Goal: Check status: Check status

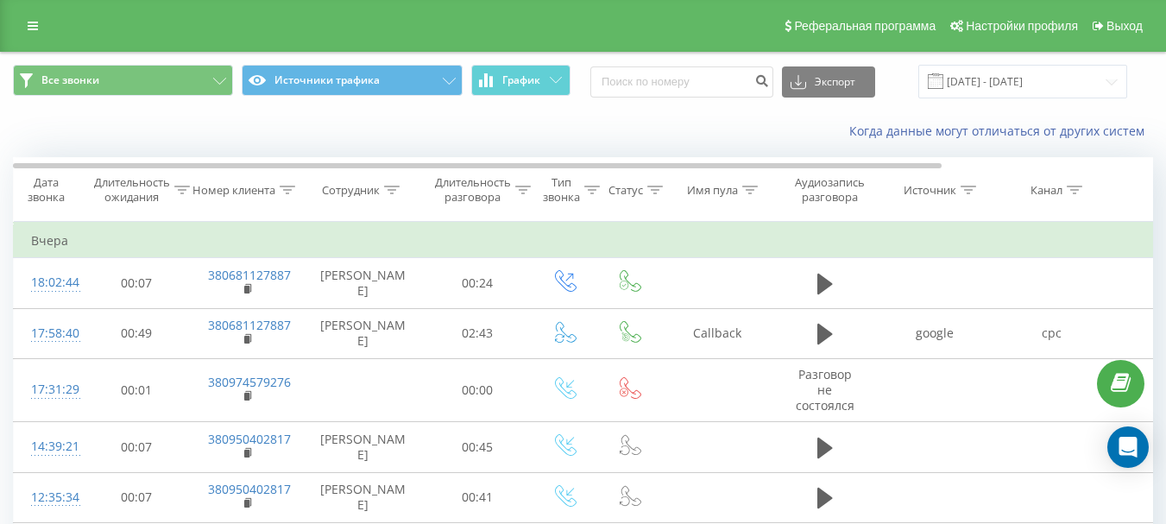
click at [974, 81] on input "[DATE] - [DATE]" at bounding box center [1022, 82] width 209 height 34
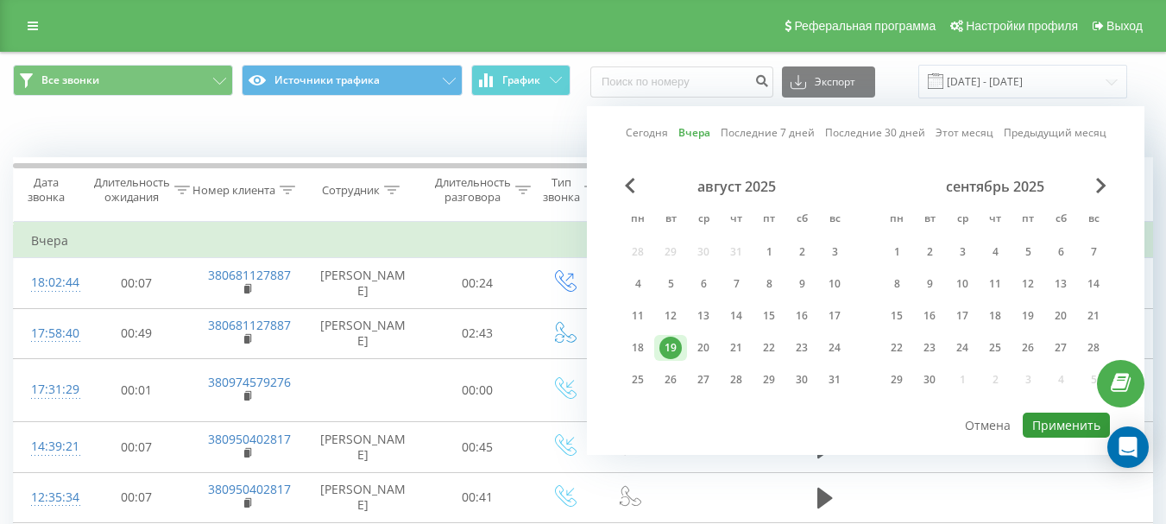
drag, startPoint x: 1047, startPoint y: 428, endPoint x: 1036, endPoint y: 425, distance: 11.7
click at [1047, 427] on button "Применить" at bounding box center [1066, 425] width 87 height 25
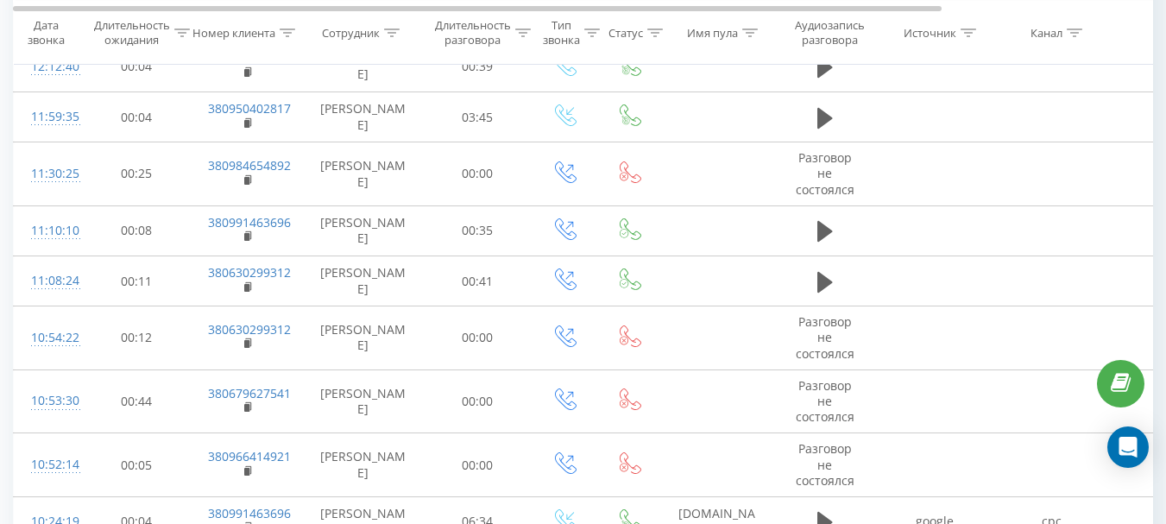
scroll to position [669, 0]
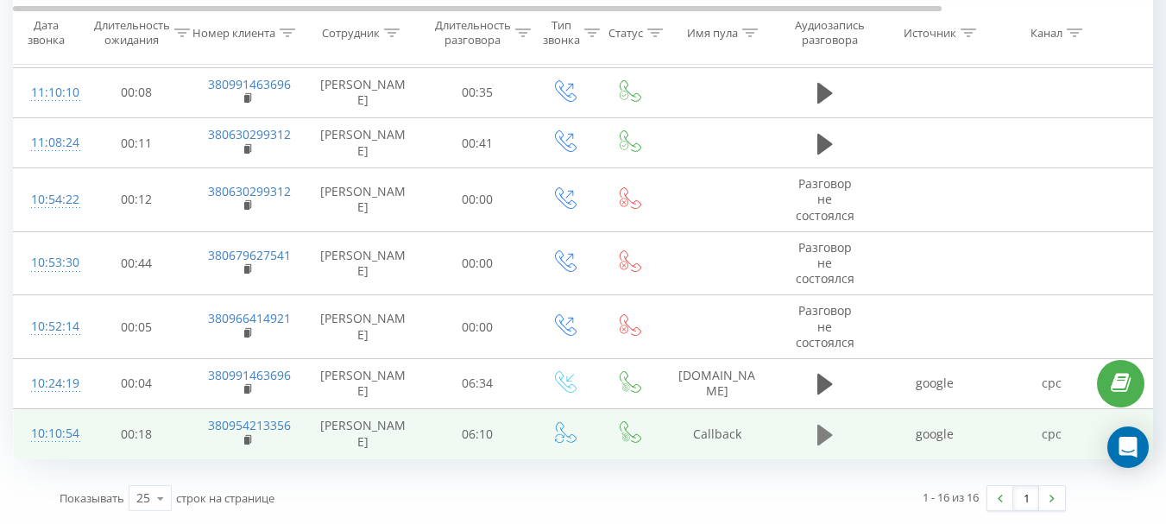
click at [829, 442] on icon at bounding box center [825, 435] width 16 height 24
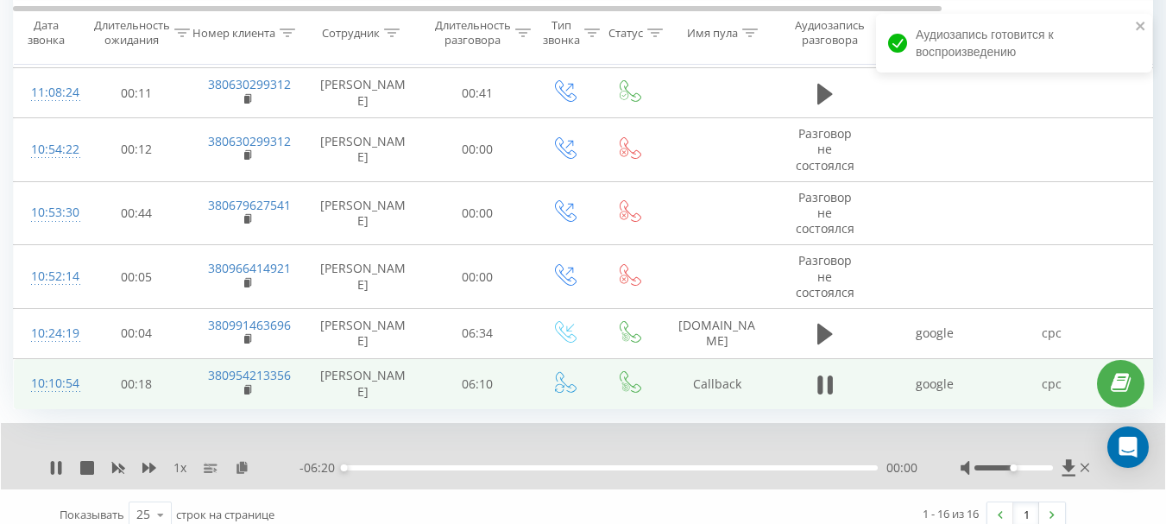
scroll to position [735, 0]
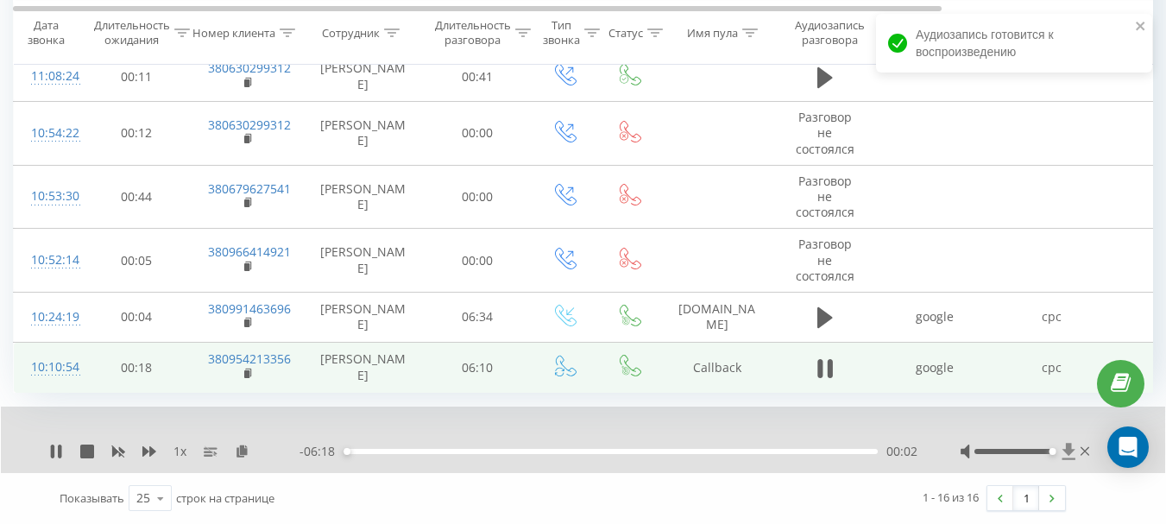
drag, startPoint x: 1014, startPoint y: 451, endPoint x: 1065, endPoint y: 445, distance: 51.3
click at [1064, 445] on div at bounding box center [1027, 451] width 133 height 17
click at [371, 448] on div "- 06:17 00:03 00:03" at bounding box center [608, 451] width 618 height 17
click at [363, 453] on div "00:04" at bounding box center [611, 451] width 534 height 5
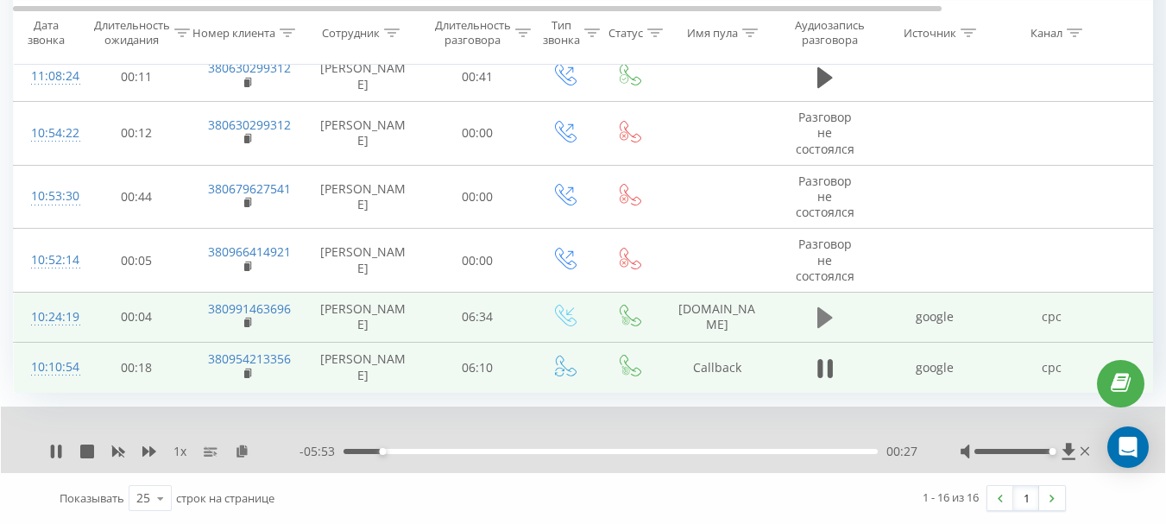
click at [829, 318] on icon at bounding box center [825, 317] width 16 height 21
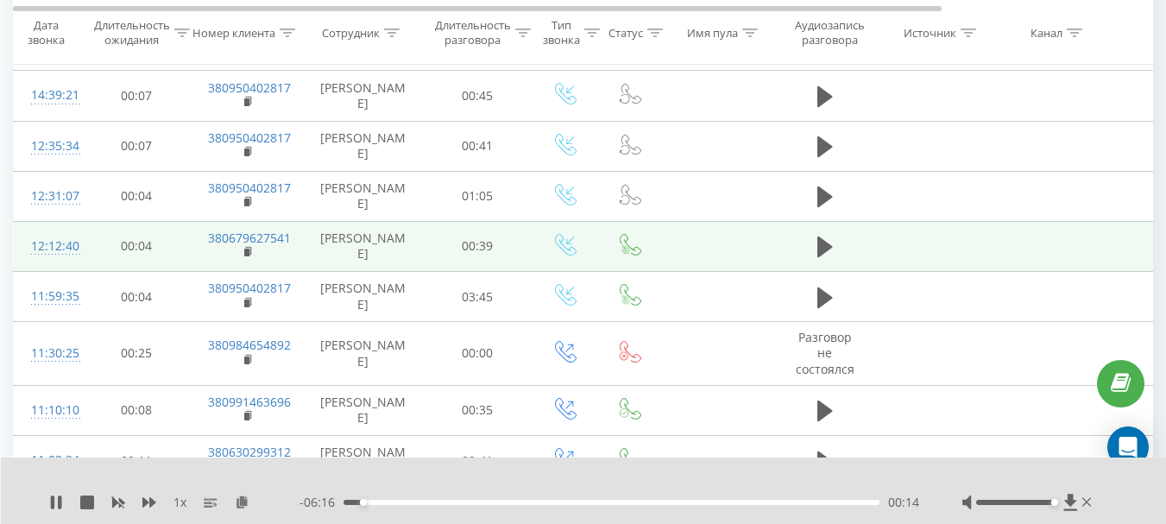
scroll to position [304, 0]
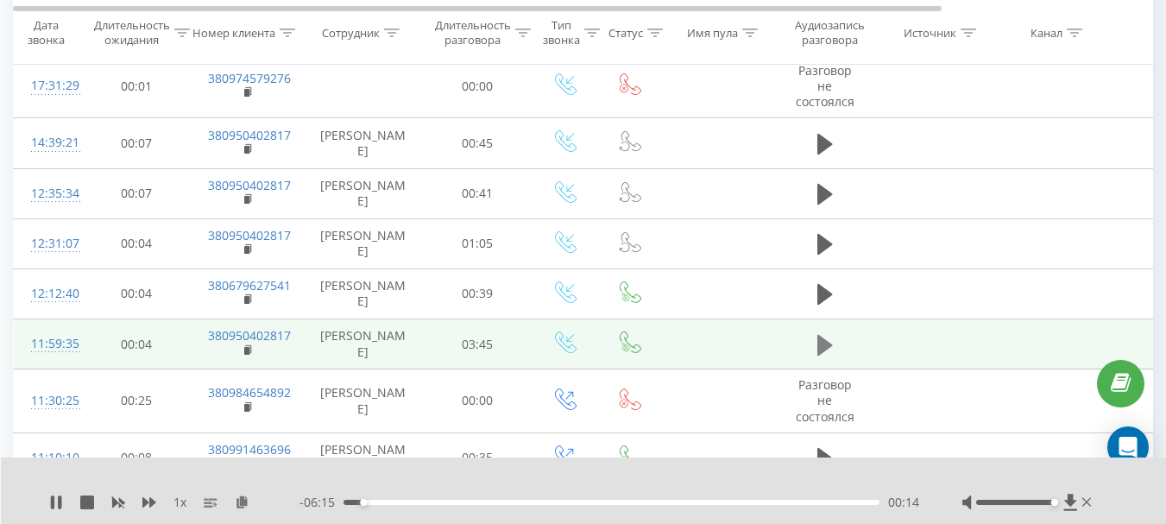
click at [826, 350] on icon at bounding box center [825, 344] width 16 height 21
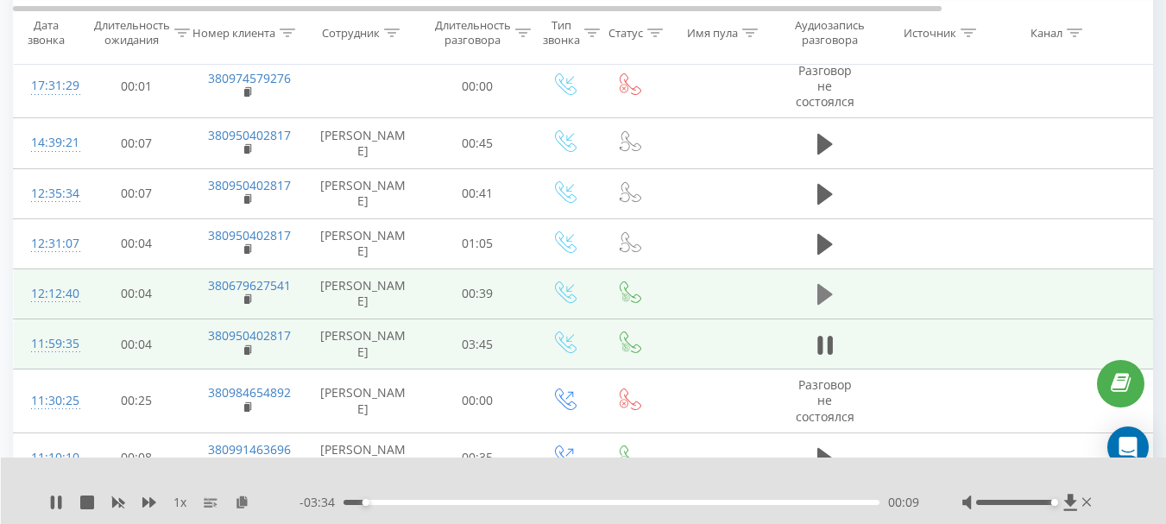
click at [829, 292] on icon at bounding box center [825, 294] width 16 height 24
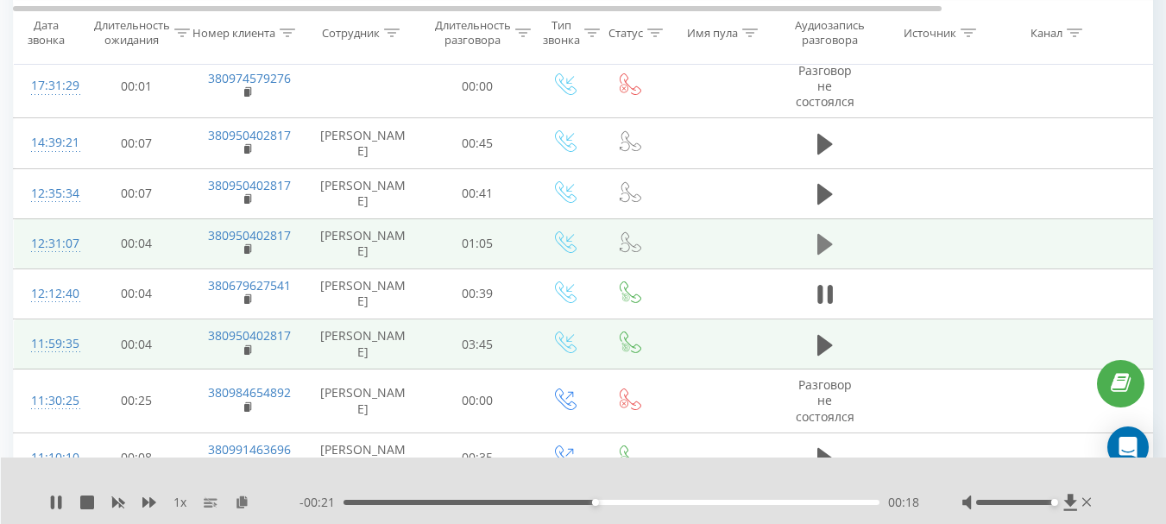
click at [823, 247] on icon at bounding box center [825, 244] width 16 height 21
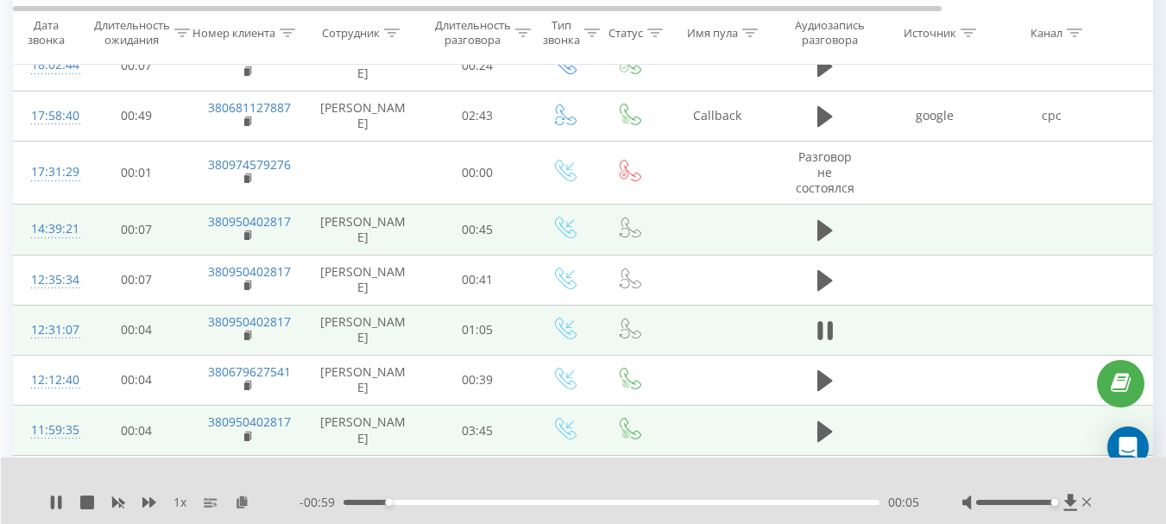
scroll to position [131, 0]
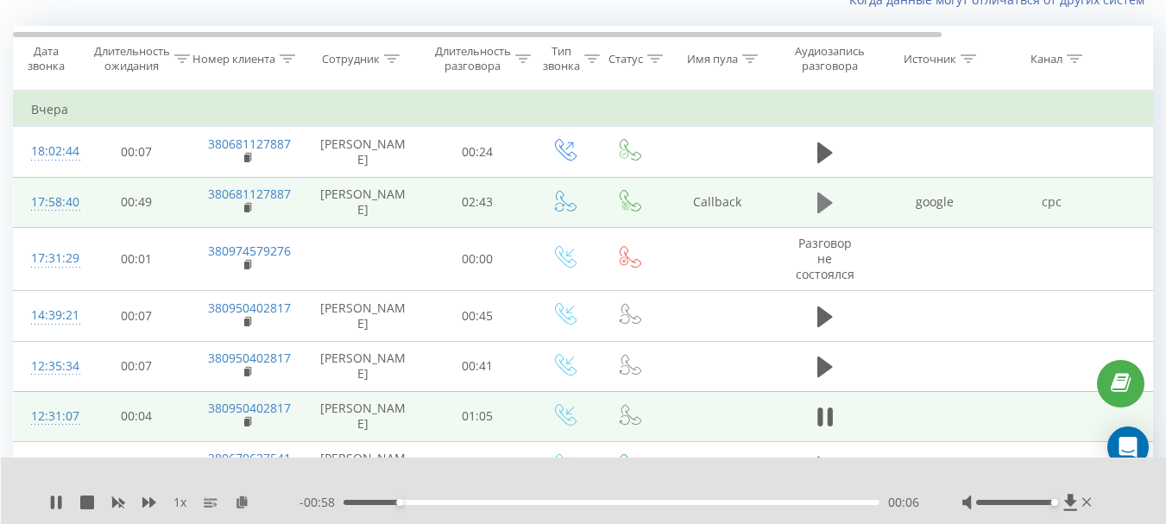
click at [829, 203] on icon at bounding box center [825, 202] width 16 height 21
click at [826, 205] on icon at bounding box center [825, 203] width 16 height 24
